Goal: Task Accomplishment & Management: Use online tool/utility

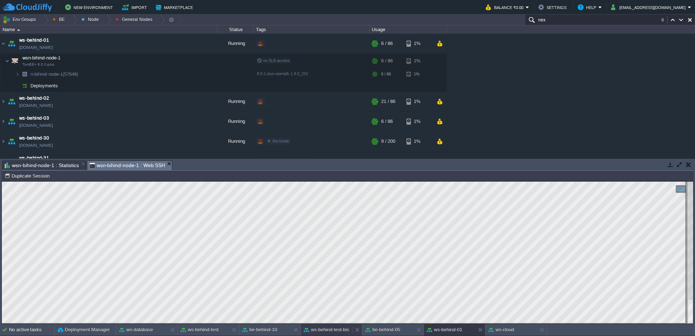
click at [331, 328] on button "ws-behind-test-bis" at bounding box center [327, 329] width 46 height 7
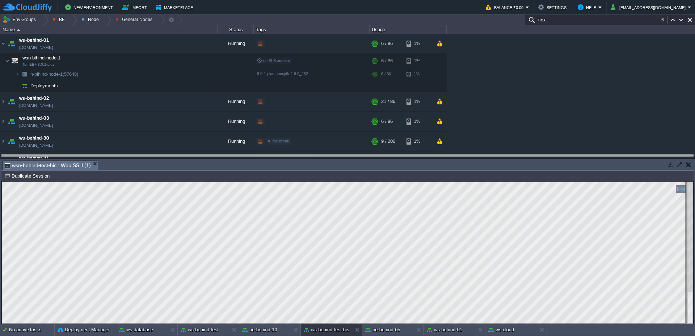
drag, startPoint x: 280, startPoint y: 166, endPoint x: 279, endPoint y: 158, distance: 8.1
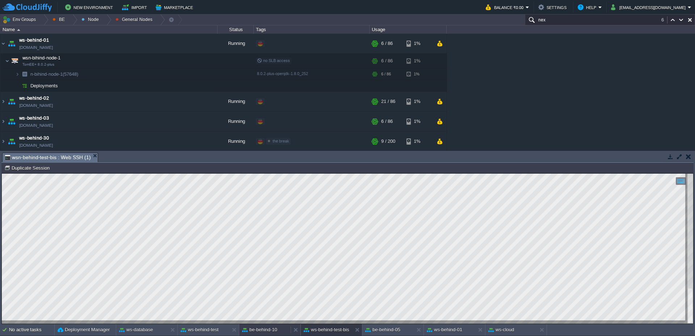
click at [268, 334] on div "be-behind-10" at bounding box center [264, 330] width 51 height 12
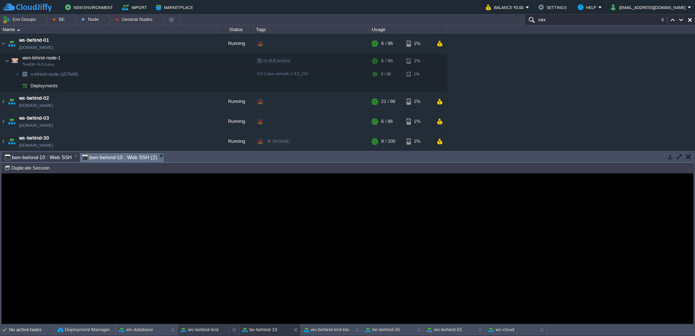
click at [209, 334] on div "ws-behind-test" at bounding box center [203, 330] width 51 height 12
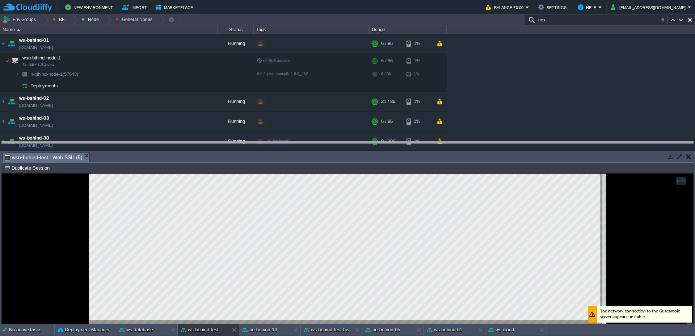
drag, startPoint x: 279, startPoint y: 156, endPoint x: 279, endPoint y: 148, distance: 8.0
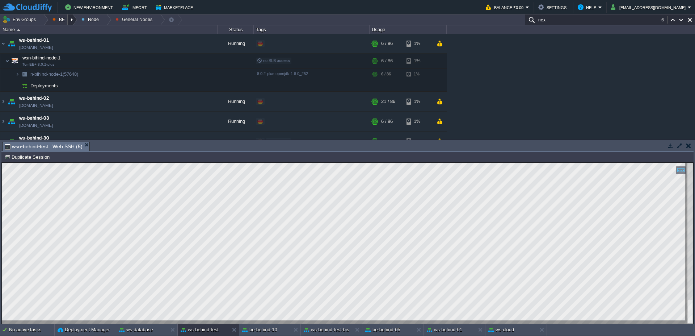
click at [71, 20] on div at bounding box center [73, 19] width 10 height 11
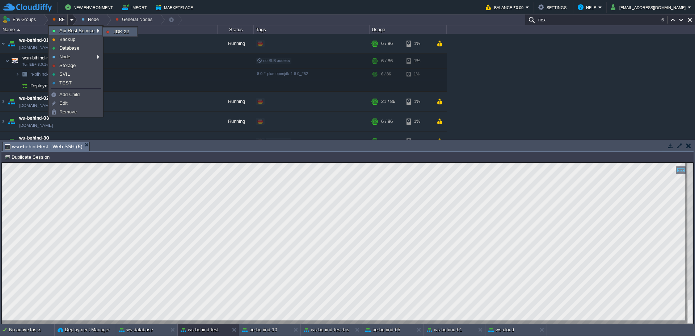
click at [122, 32] on span "JDK-22" at bounding box center [121, 31] width 16 height 5
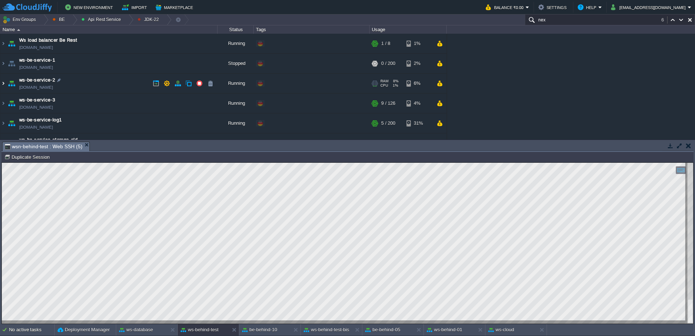
click at [0, 84] on img at bounding box center [3, 84] width 6 height 20
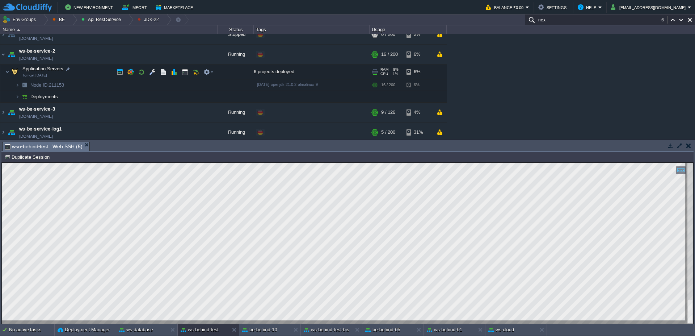
scroll to position [43, 0]
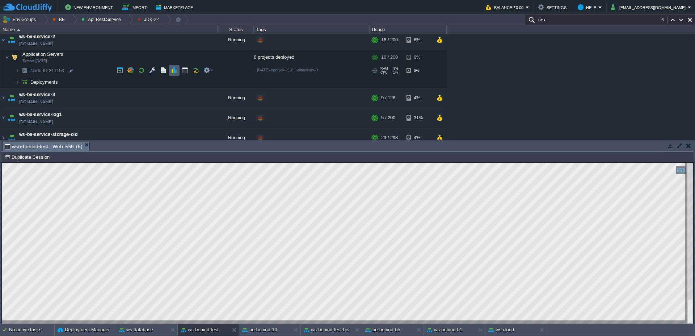
click at [173, 69] on button "button" at bounding box center [174, 70] width 7 height 7
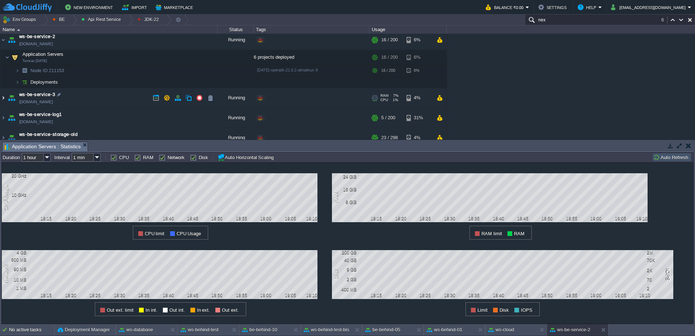
click at [0, 99] on img at bounding box center [3, 98] width 6 height 20
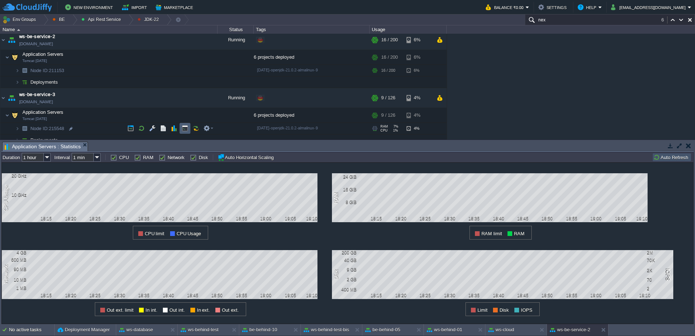
click at [183, 130] on button "button" at bounding box center [185, 128] width 7 height 7
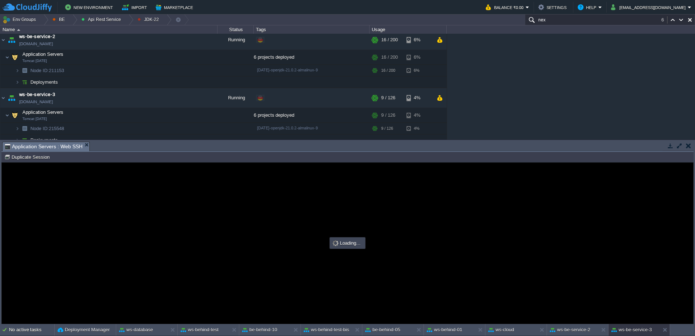
scroll to position [0, 0]
type input "#000000"
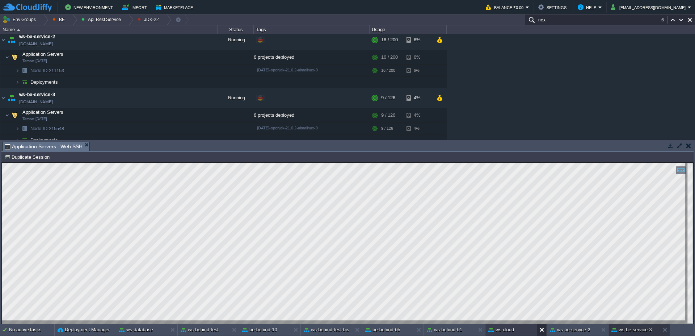
click at [543, 329] on button at bounding box center [543, 329] width 7 height 7
click at [480, 328] on button at bounding box center [481, 329] width 7 height 7
click at [417, 330] on button at bounding box center [420, 329] width 7 height 7
click at [447, 331] on button "ws-be-service-3" at bounding box center [447, 329] width 41 height 7
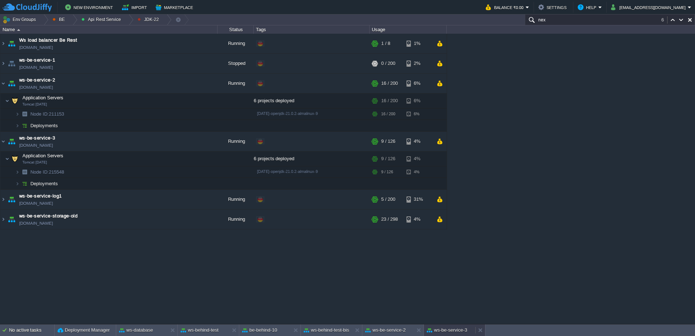
click at [439, 331] on button "ws-be-service-3" at bounding box center [447, 329] width 41 height 7
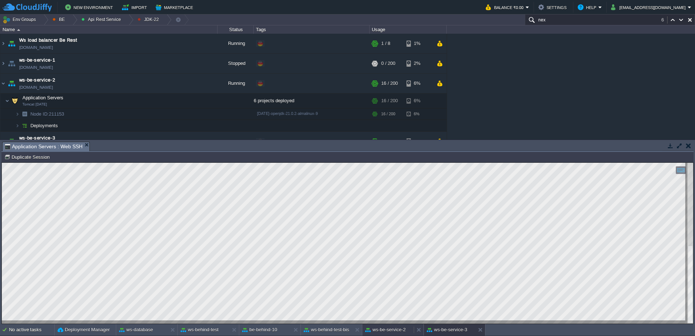
click at [388, 330] on button "ws-be-service-2" at bounding box center [385, 329] width 41 height 7
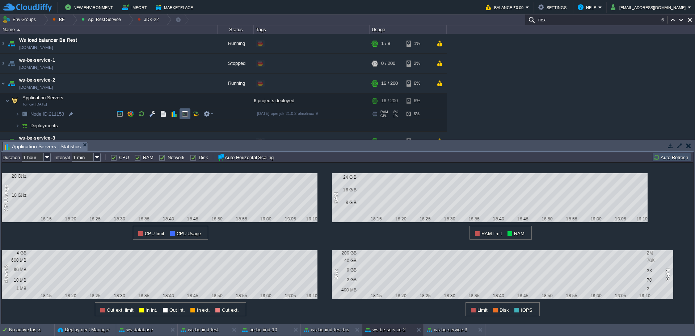
click at [187, 112] on button "button" at bounding box center [185, 113] width 7 height 7
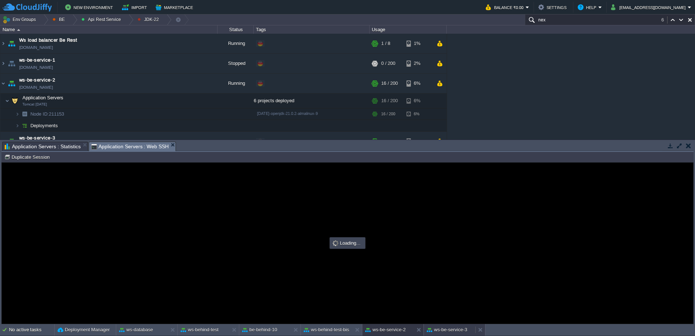
click at [446, 326] on button "ws-be-service-3" at bounding box center [447, 329] width 41 height 7
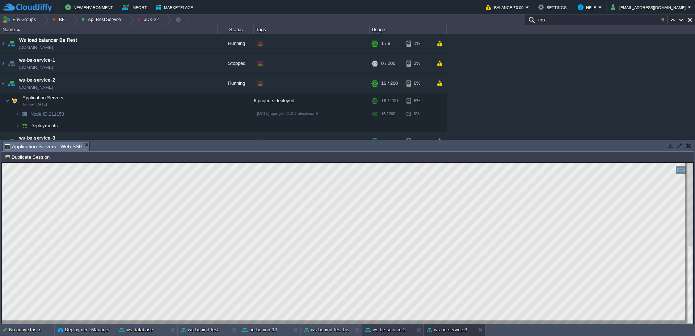
click at [384, 329] on button "ws-be-service-2" at bounding box center [385, 329] width 41 height 7
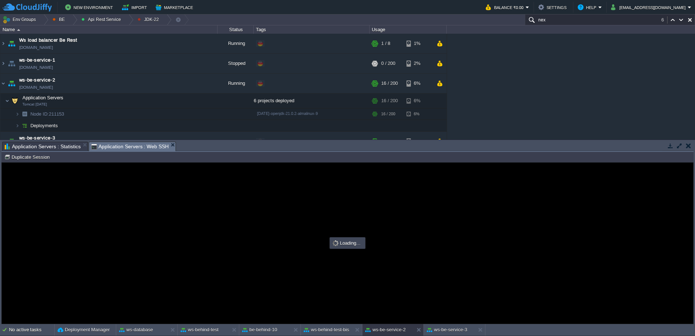
type input "#000000"
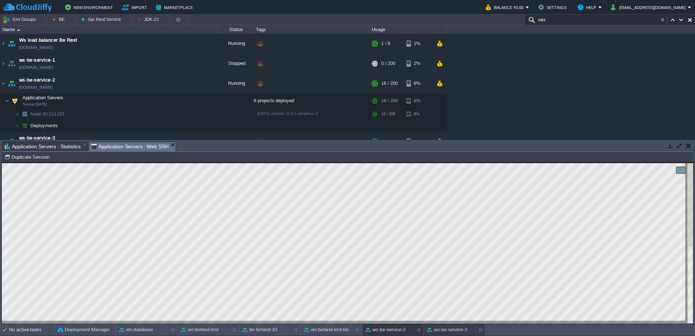
click at [436, 330] on button "ws-be-service-3" at bounding box center [447, 329] width 41 height 7
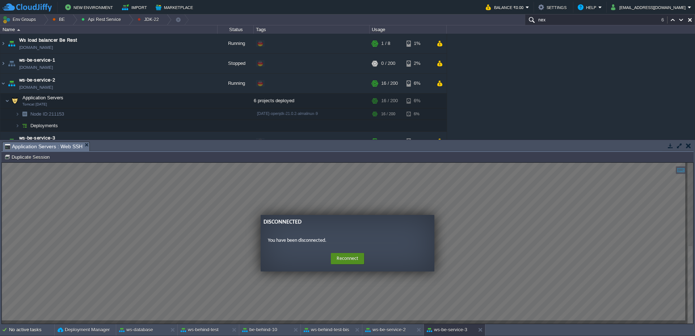
click at [340, 259] on button "Reconnect" at bounding box center [347, 259] width 33 height 12
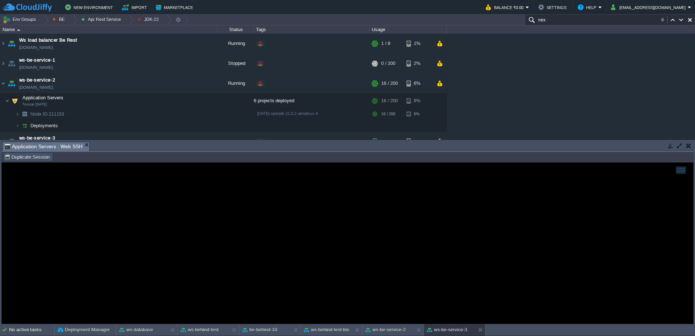
click at [29, 157] on button "Duplicate Session" at bounding box center [27, 157] width 47 height 7
type input "#000000"
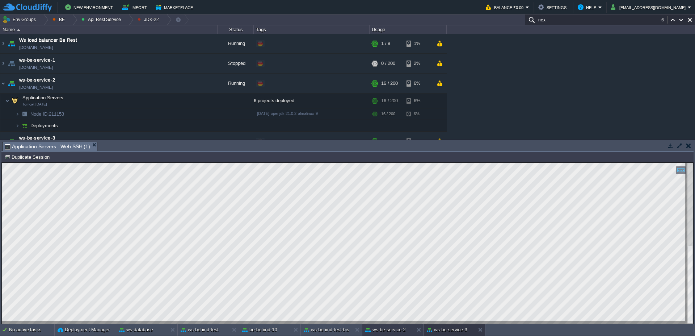
click at [390, 326] on button "ws-be-service-2" at bounding box center [385, 329] width 41 height 7
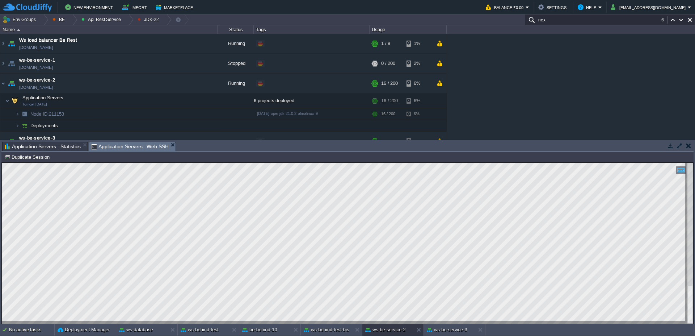
type textarea "BSWManagerImap"
click at [48, 147] on span "Application Servers : Statistics" at bounding box center [43, 146] width 76 height 9
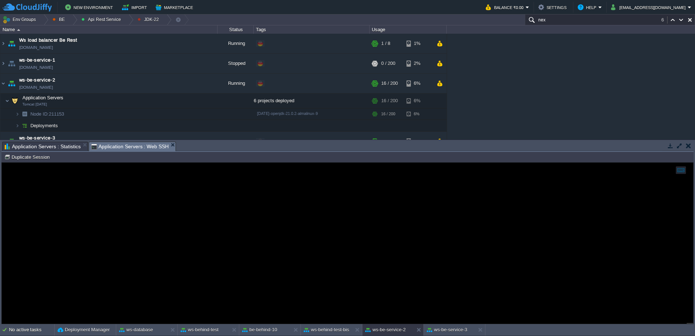
click at [116, 145] on span "Application Servers : Web SSH" at bounding box center [130, 146] width 78 height 9
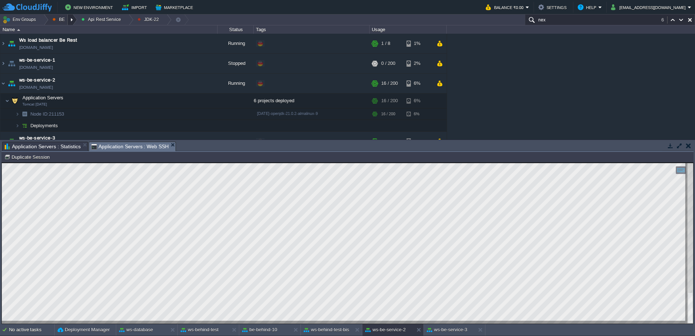
click at [73, 22] on div at bounding box center [73, 19] width 10 height 11
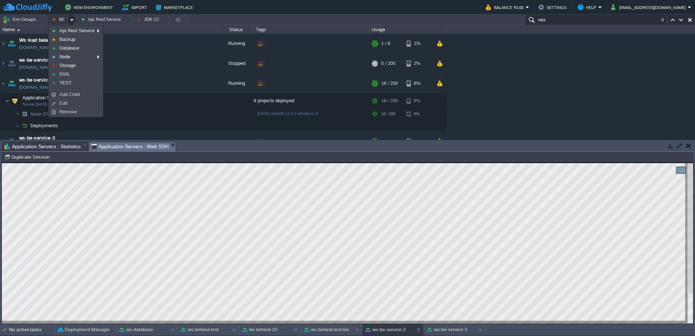
click at [73, 22] on div at bounding box center [73, 19] width 10 height 11
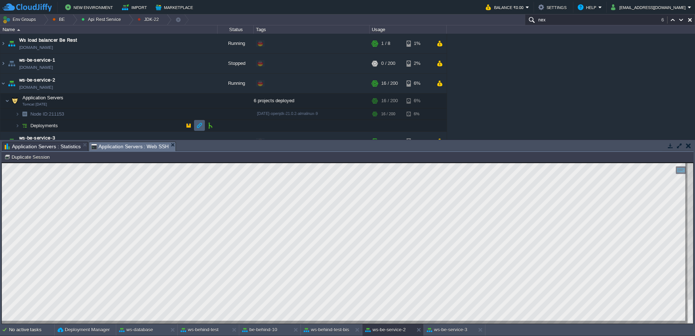
click at [200, 125] on button "button" at bounding box center [199, 125] width 7 height 7
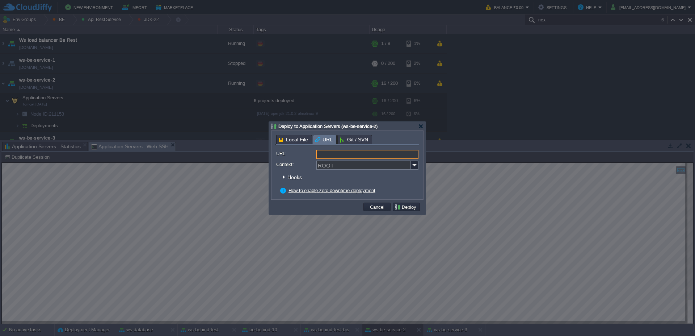
click at [341, 154] on input "URL:" at bounding box center [367, 154] width 102 height 9
type input "[URL][DOMAIN_NAME]"
click at [405, 209] on button "Deploy" at bounding box center [406, 207] width 24 height 7
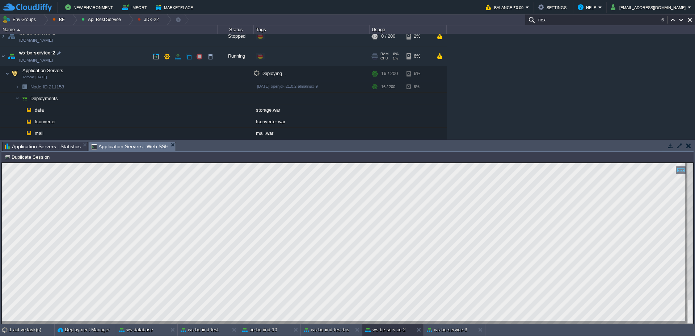
scroll to position [0, 0]
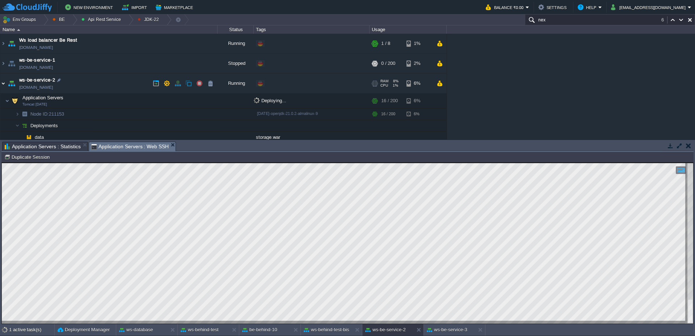
click at [2, 81] on img at bounding box center [3, 84] width 6 height 20
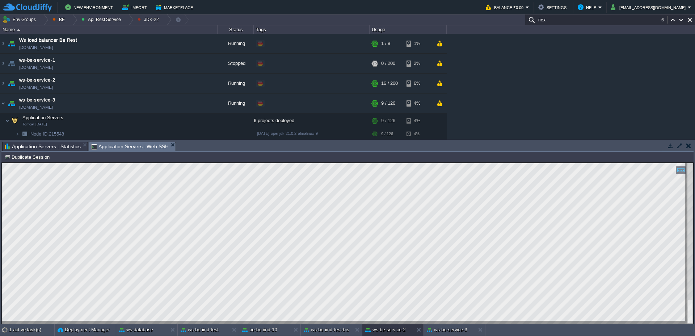
scroll to position [43, 0]
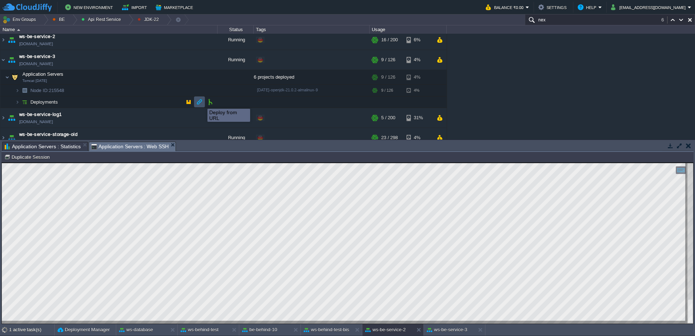
click at [202, 102] on button "button" at bounding box center [199, 102] width 7 height 7
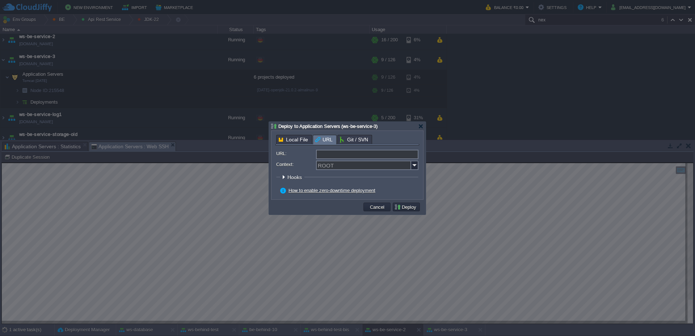
click at [342, 155] on input "URL:" at bounding box center [367, 154] width 102 height 9
type input "[URL][DOMAIN_NAME]"
click at [368, 166] on input "Context:" at bounding box center [363, 164] width 95 height 9
click at [413, 167] on img at bounding box center [414, 164] width 7 height 9
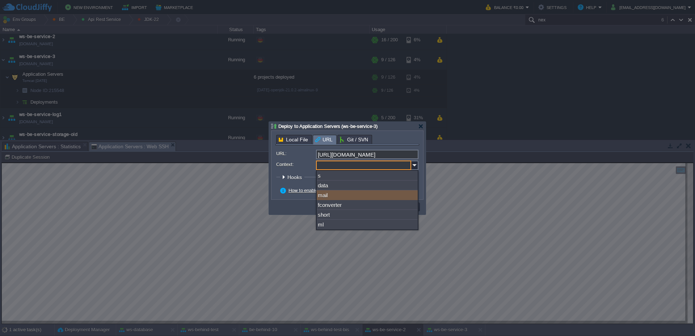
click at [357, 197] on div "mail" at bounding box center [367, 195] width 101 height 10
type input "mail"
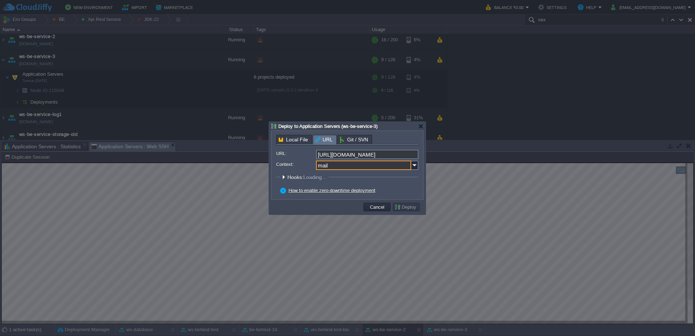
click at [393, 185] on form "URL: [URL][DOMAIN_NAME] Context: mail Hooks: Loading... Pre Build Post Pre Depl…" at bounding box center [347, 173] width 142 height 46
click at [413, 208] on button "Deploy" at bounding box center [406, 207] width 24 height 7
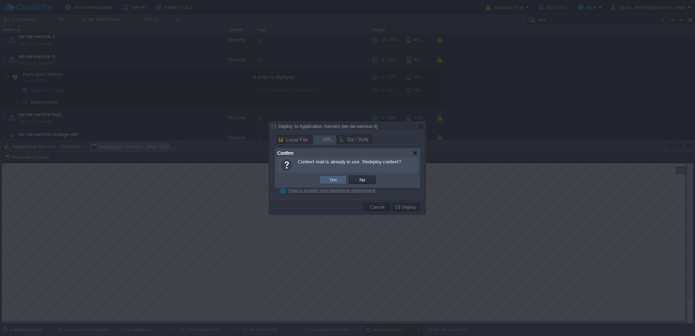
click at [337, 183] on td "Yes" at bounding box center [332, 179] width 27 height 9
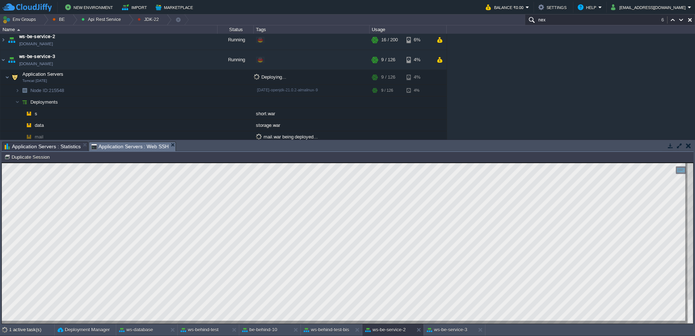
scroll to position [44, 0]
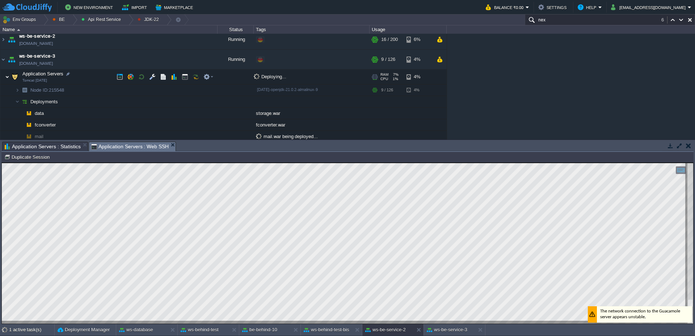
click at [5, 79] on span at bounding box center [2, 76] width 5 height 5
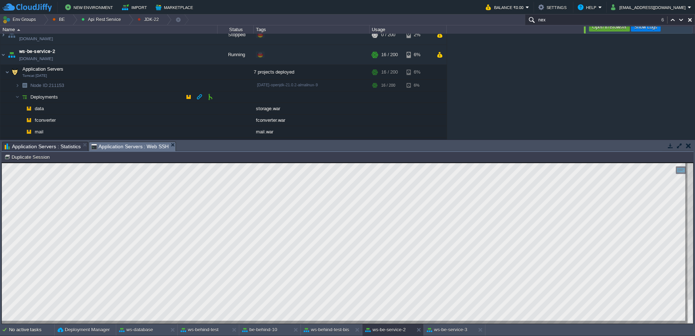
scroll to position [47, 0]
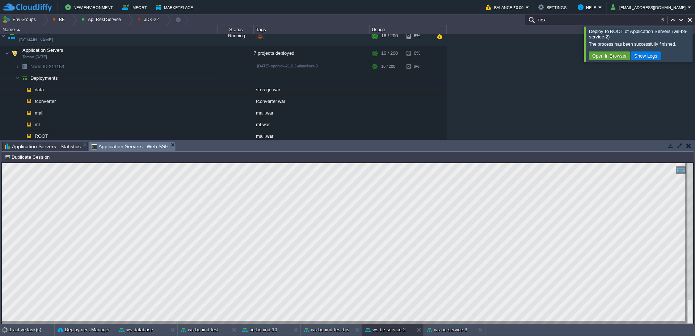
click at [695, 46] on div at bounding box center [704, 43] width 0 height 35
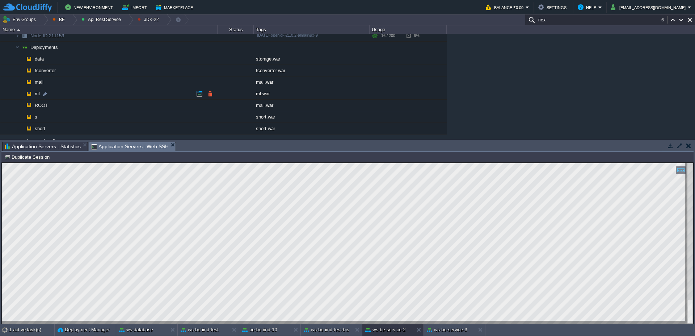
scroll to position [91, 0]
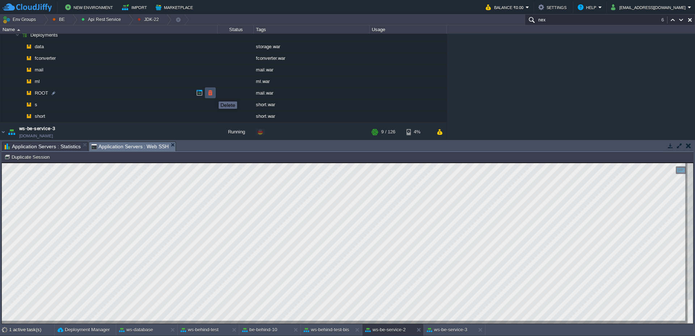
click at [213, 95] on button "button" at bounding box center [210, 92] width 7 height 7
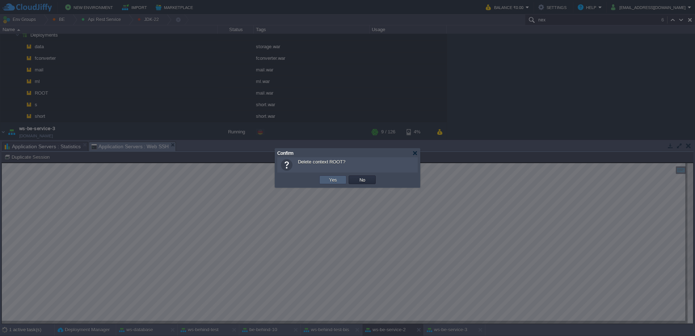
click at [338, 181] on button "Yes" at bounding box center [333, 179] width 12 height 7
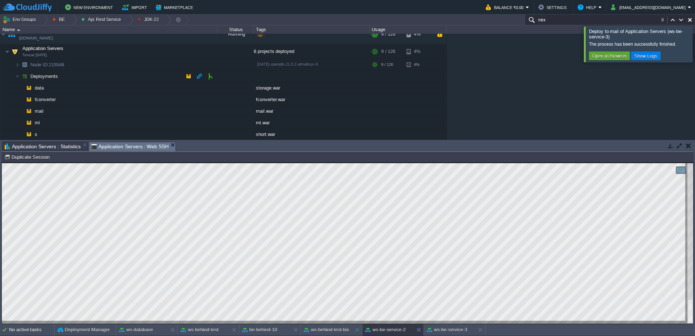
scroll to position [192, 0]
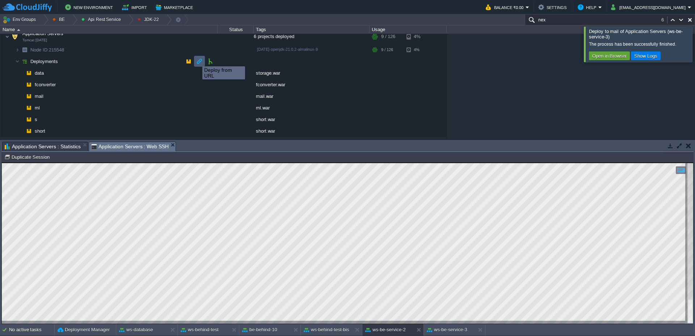
click at [200, 60] on button "button" at bounding box center [199, 61] width 7 height 7
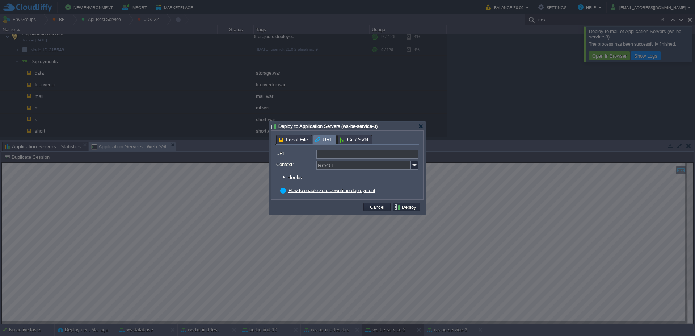
click at [348, 157] on input "URL:" at bounding box center [367, 154] width 102 height 9
type input "[URL][DOMAIN_NAME]"
click at [416, 164] on img at bounding box center [414, 164] width 7 height 9
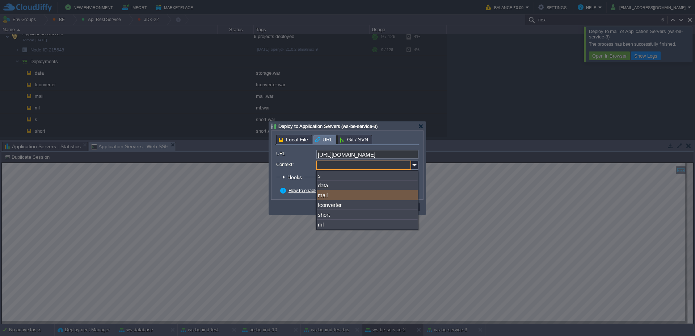
click at [393, 196] on div "mail" at bounding box center [367, 195] width 101 height 10
type input "mail"
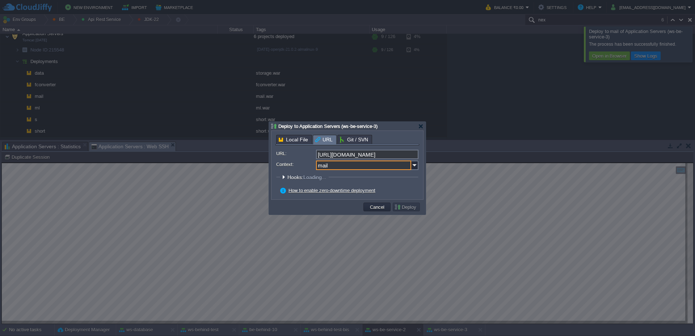
click at [408, 192] on div "How to enable zero-downtime deployment" at bounding box center [349, 190] width 138 height 7
click at [415, 210] on td "Deploy" at bounding box center [406, 206] width 27 height 9
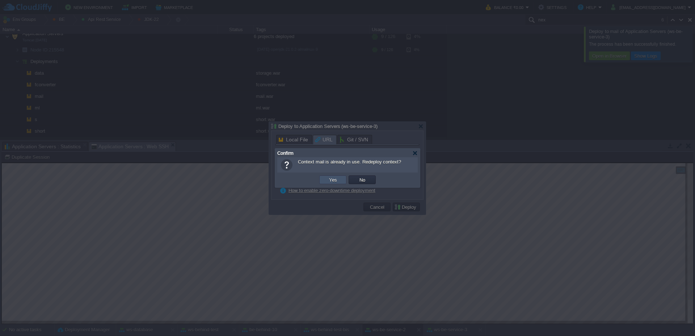
click at [337, 181] on button "Yes" at bounding box center [333, 179] width 12 height 7
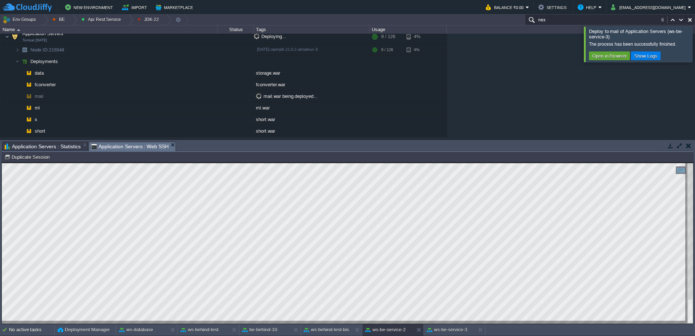
scroll to position [189, 0]
click at [695, 42] on div at bounding box center [704, 43] width 0 height 35
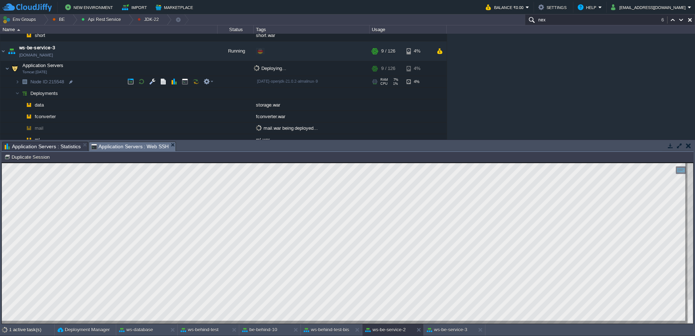
scroll to position [145, 0]
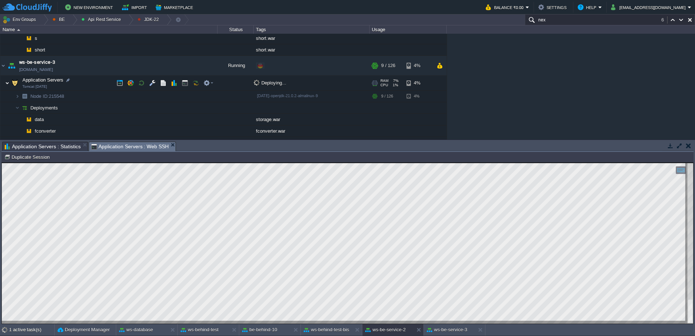
click at [8, 83] on img at bounding box center [7, 83] width 4 height 14
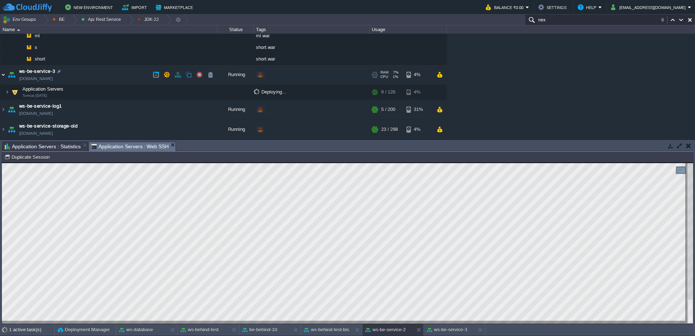
click at [3, 77] on img at bounding box center [3, 75] width 6 height 20
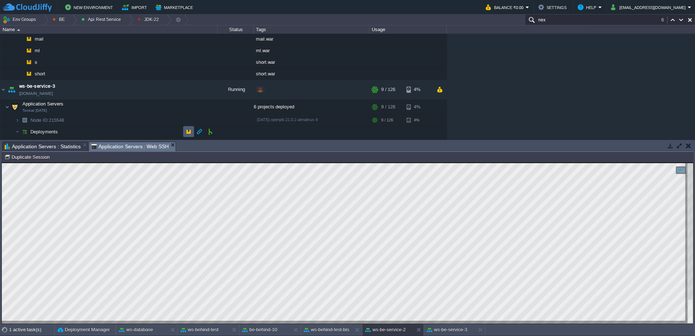
scroll to position [151, 0]
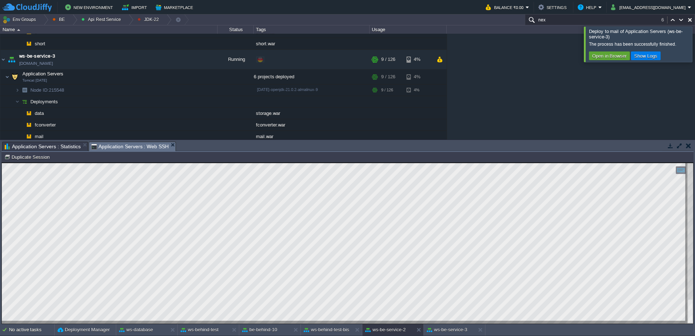
click at [695, 47] on div at bounding box center [704, 43] width 0 height 35
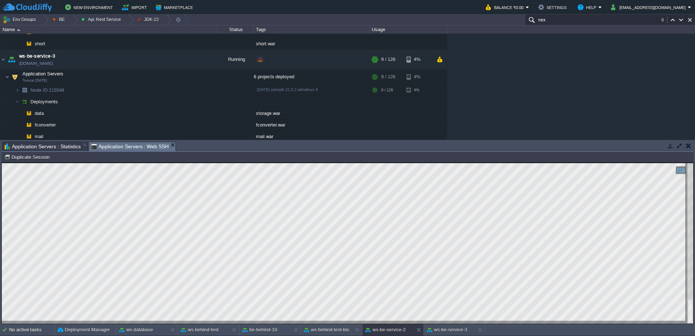
click at [692, 17] on button "button" at bounding box center [690, 20] width 7 height 7
type input "Search (Ctrl+F)"
click at [3, 59] on img at bounding box center [3, 60] width 6 height 20
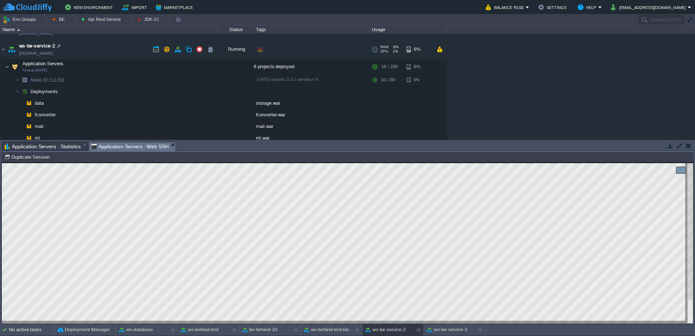
scroll to position [0, 0]
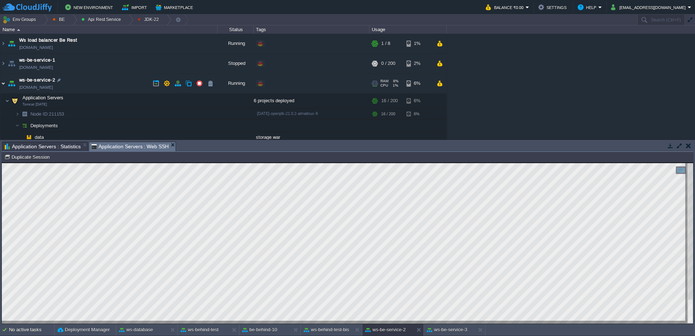
click at [0, 81] on img at bounding box center [3, 84] width 6 height 20
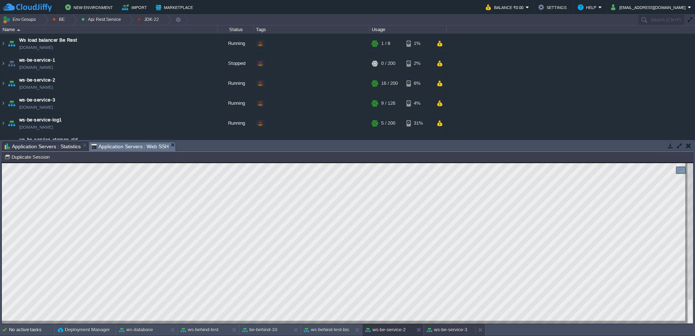
click at [456, 332] on button "ws-be-service-3" at bounding box center [447, 329] width 41 height 7
click at [394, 330] on button "ws-be-service-2" at bounding box center [385, 329] width 41 height 7
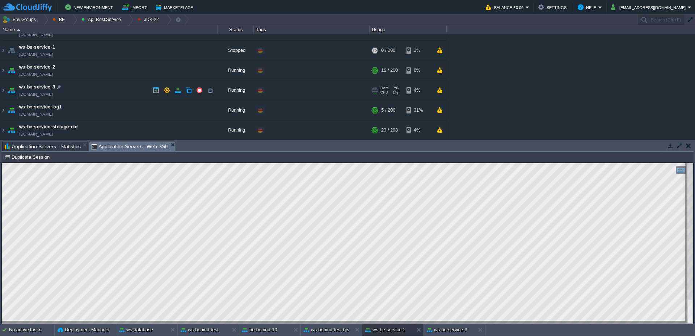
scroll to position [14, 0]
click at [0, 71] on img at bounding box center [3, 70] width 6 height 20
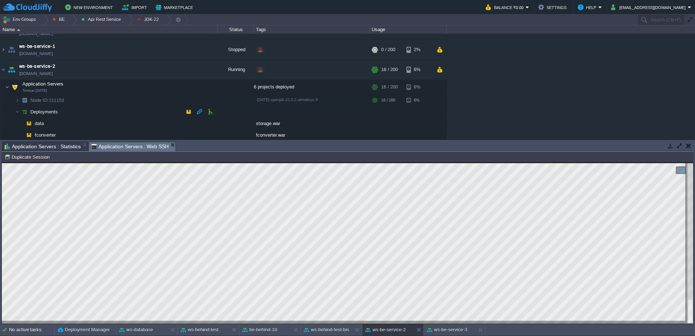
scroll to position [57, 0]
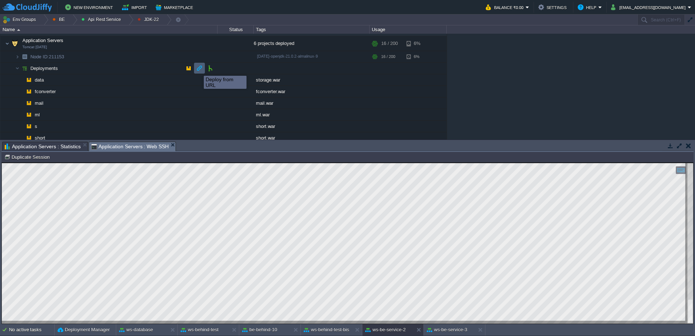
click at [200, 69] on button "button" at bounding box center [199, 68] width 7 height 7
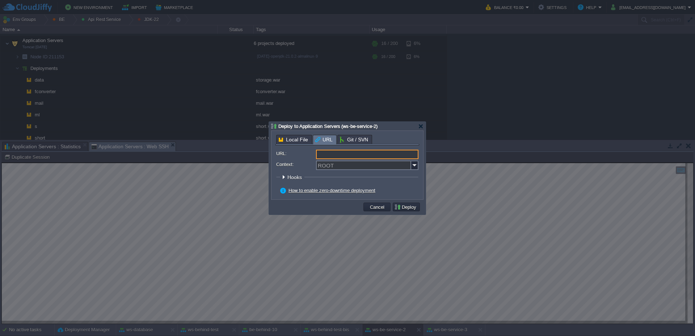
click at [414, 154] on input "URL:" at bounding box center [367, 154] width 102 height 9
type input "[URL][DOMAIN_NAME]"
click at [414, 164] on img at bounding box center [414, 164] width 7 height 9
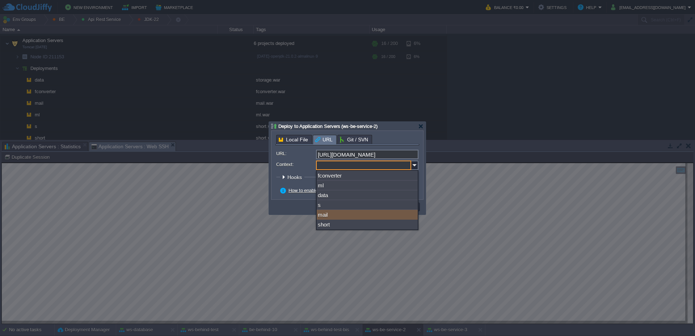
click at [333, 215] on div "mail" at bounding box center [367, 215] width 101 height 10
type input "mail"
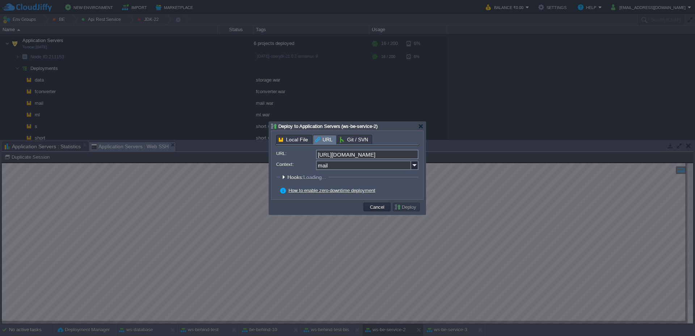
click at [422, 192] on div "Local File URL Git / SVN URL: [URL][DOMAIN_NAME] Context: mail Hooks: Loading..…" at bounding box center [348, 165] width 152 height 68
click at [405, 187] on form "URL: [URL][DOMAIN_NAME] Context: mail Hooks: Loading... Pre Build Post Pre Depl…" at bounding box center [347, 173] width 142 height 46
click at [409, 206] on button "Deploy" at bounding box center [406, 207] width 24 height 7
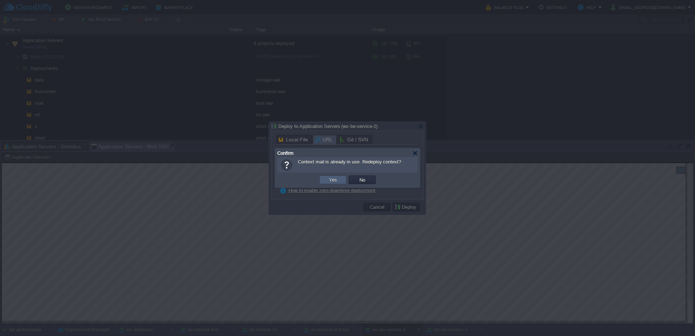
click at [336, 180] on button "Yes" at bounding box center [333, 179] width 12 height 7
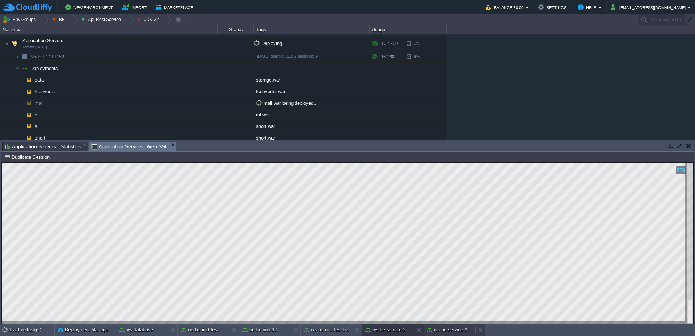
click at [457, 331] on button "ws-be-service-3" at bounding box center [447, 329] width 41 height 7
click at [386, 330] on button "ws-be-service-2" at bounding box center [385, 329] width 41 height 7
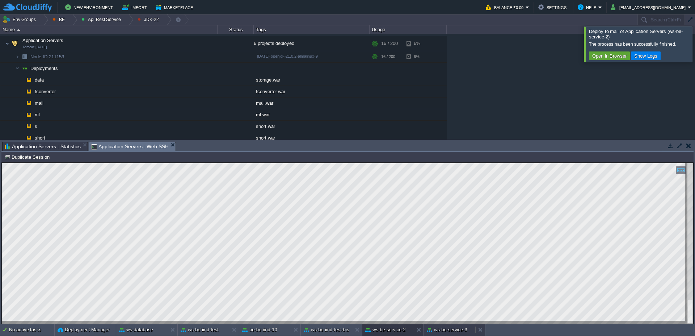
click at [452, 328] on button "ws-be-service-3" at bounding box center [447, 329] width 41 height 7
